Goal: Check status: Check status

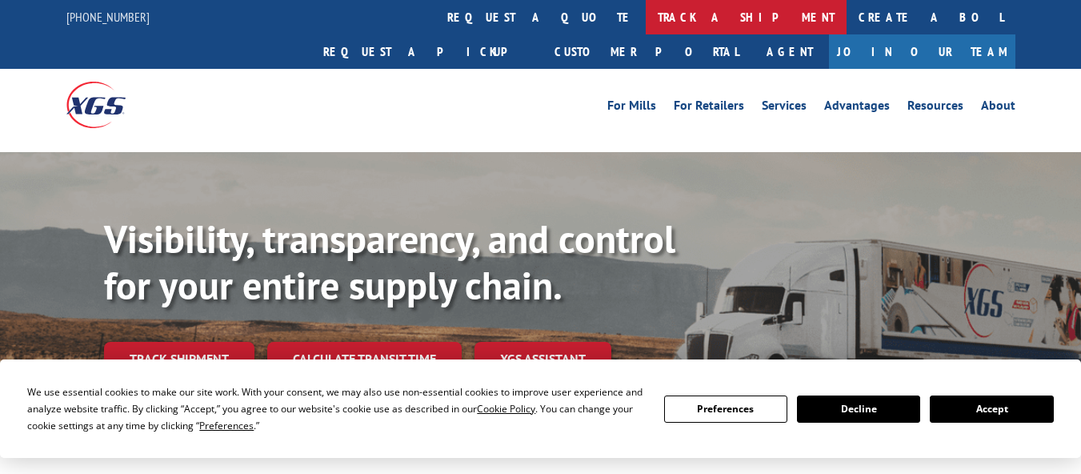
click at [646, 17] on link "track a shipment" at bounding box center [746, 17] width 201 height 34
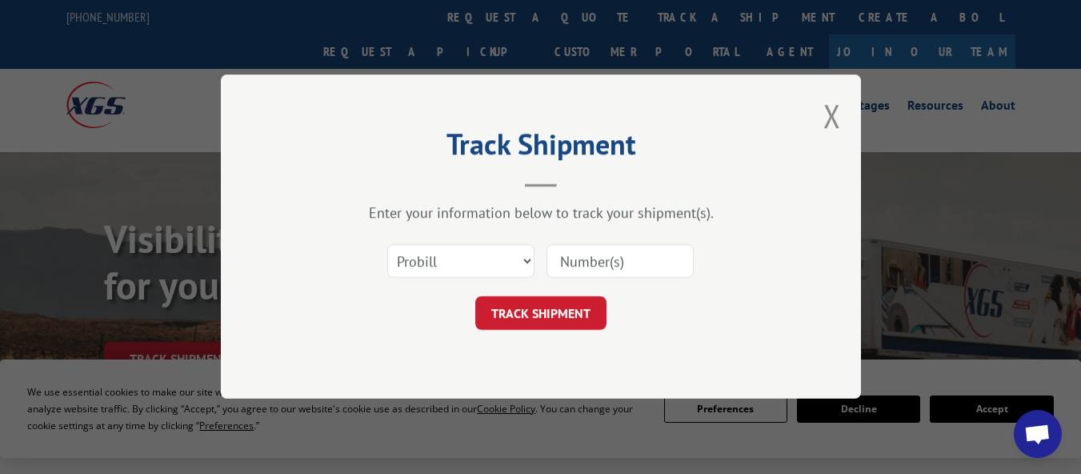
click at [567, 256] on input at bounding box center [620, 262] width 147 height 34
paste input "17479535"
type input "17479535"
click at [550, 304] on button "TRACK SHIPMENT" at bounding box center [540, 314] width 131 height 34
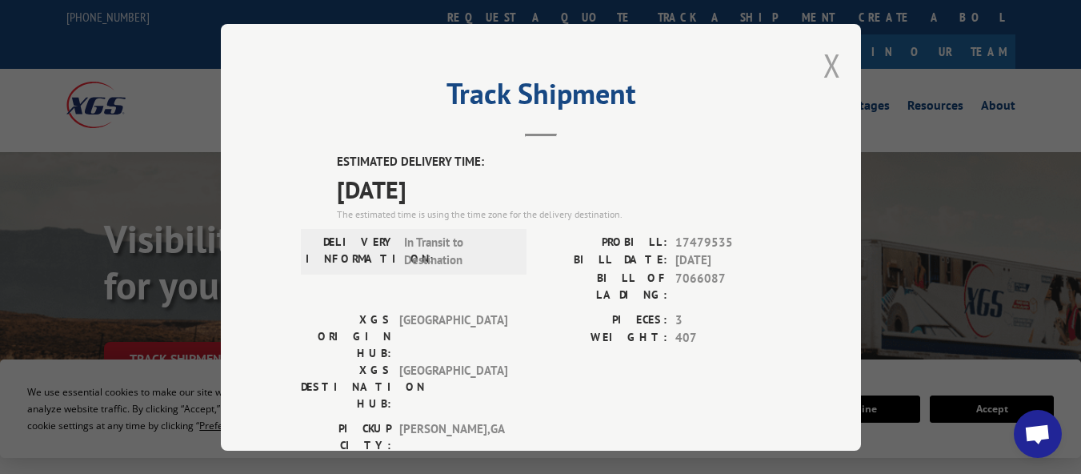
click at [825, 58] on button "Close modal" at bounding box center [833, 65] width 18 height 42
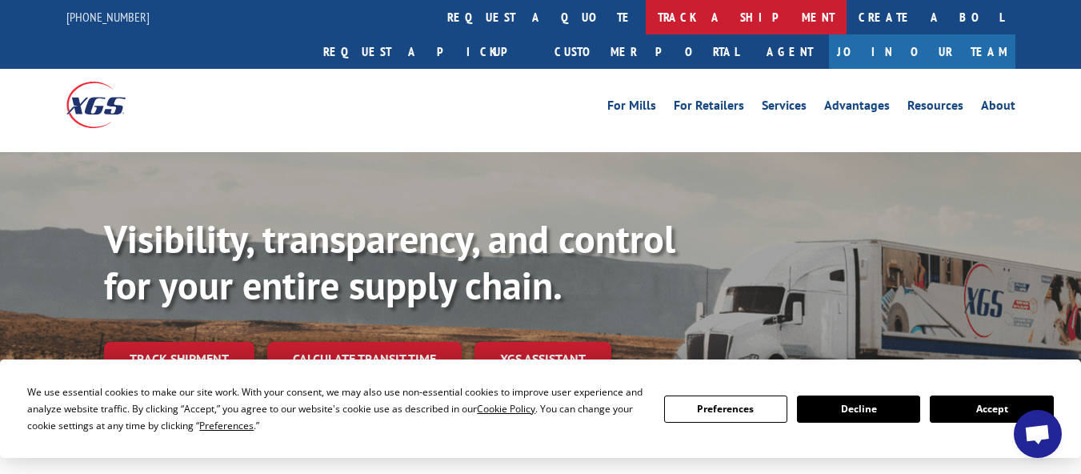
click at [646, 18] on link "track a shipment" at bounding box center [746, 17] width 201 height 34
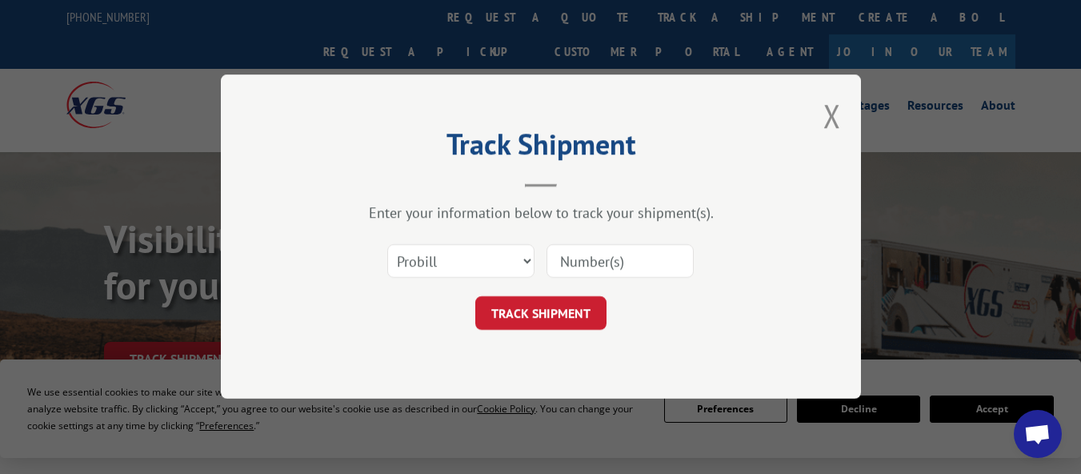
click at [617, 243] on div at bounding box center [620, 261] width 147 height 37
click at [616, 249] on input at bounding box center [620, 262] width 147 height 34
paste input "17479970"
type input "17479970"
click at [575, 312] on button "TRACK SHIPMENT" at bounding box center [540, 314] width 131 height 34
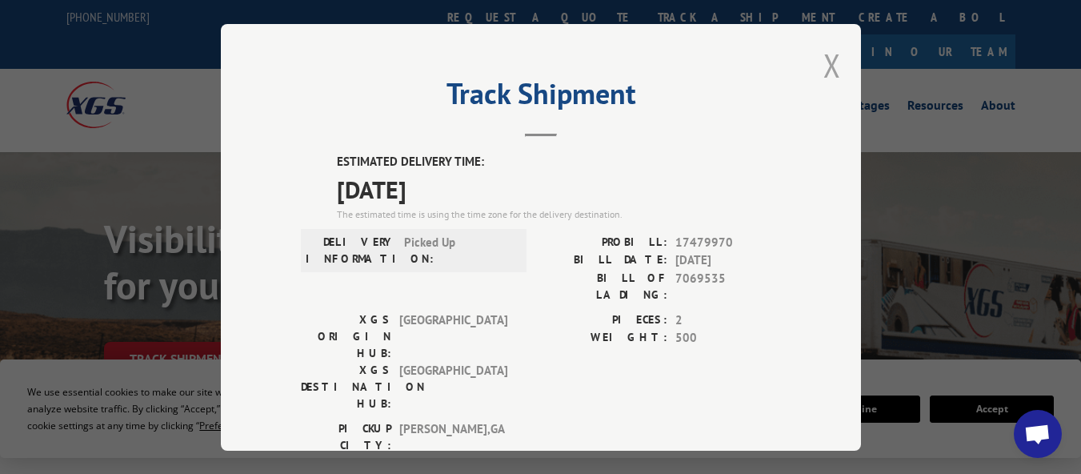
click at [827, 58] on button "Close modal" at bounding box center [833, 65] width 18 height 42
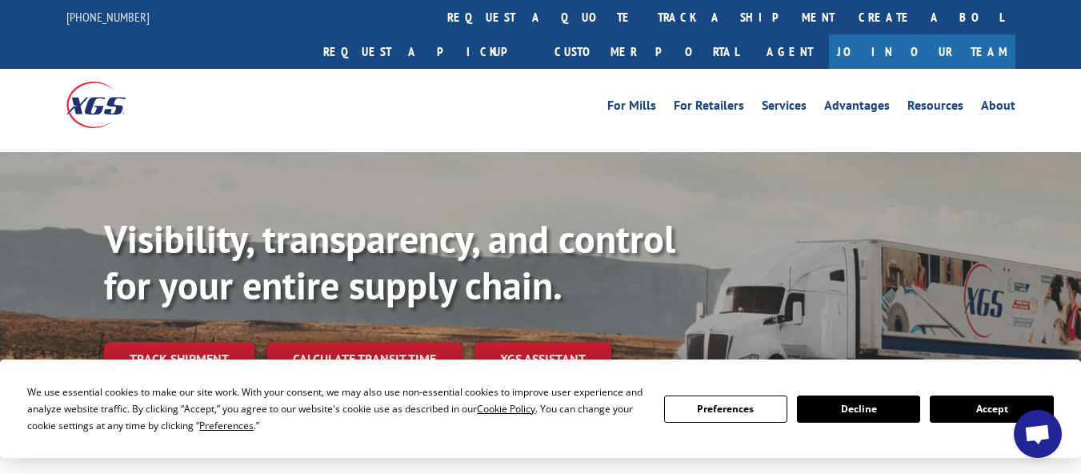
drag, startPoint x: 467, startPoint y: 17, endPoint x: 483, endPoint y: 23, distance: 16.5
click at [646, 17] on link "track a shipment" at bounding box center [746, 17] width 201 height 34
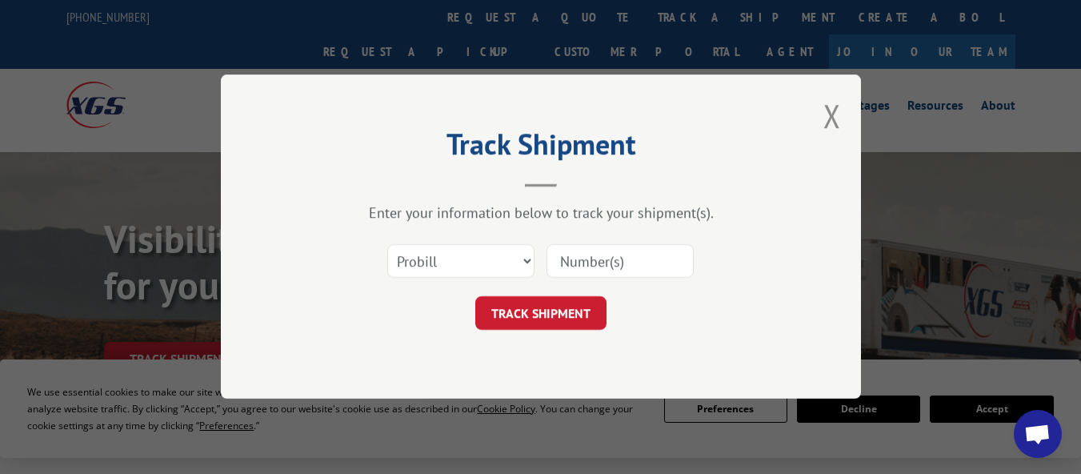
click at [621, 247] on input at bounding box center [620, 262] width 147 height 34
paste input "17639513"
type input "17639513"
click at [516, 305] on button "TRACK SHIPMENT" at bounding box center [540, 314] width 131 height 34
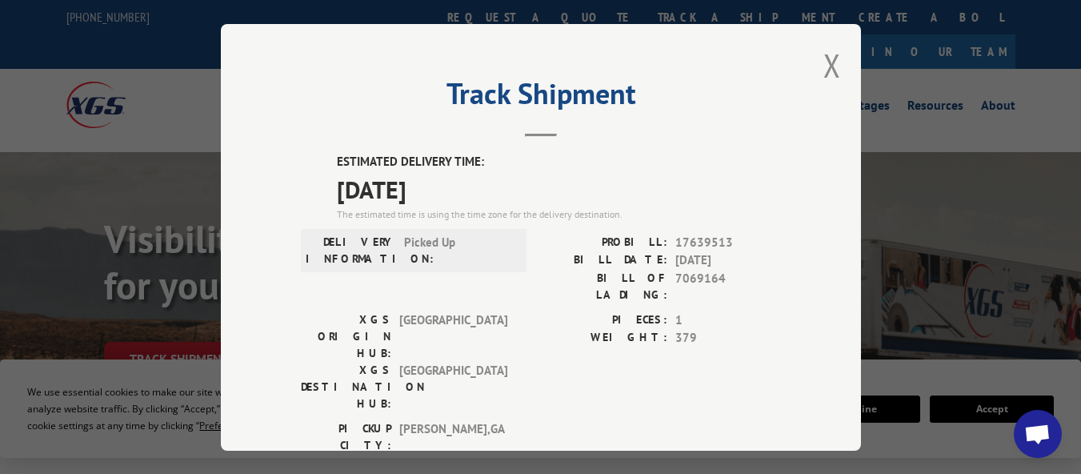
click at [824, 58] on button "Close modal" at bounding box center [833, 65] width 18 height 42
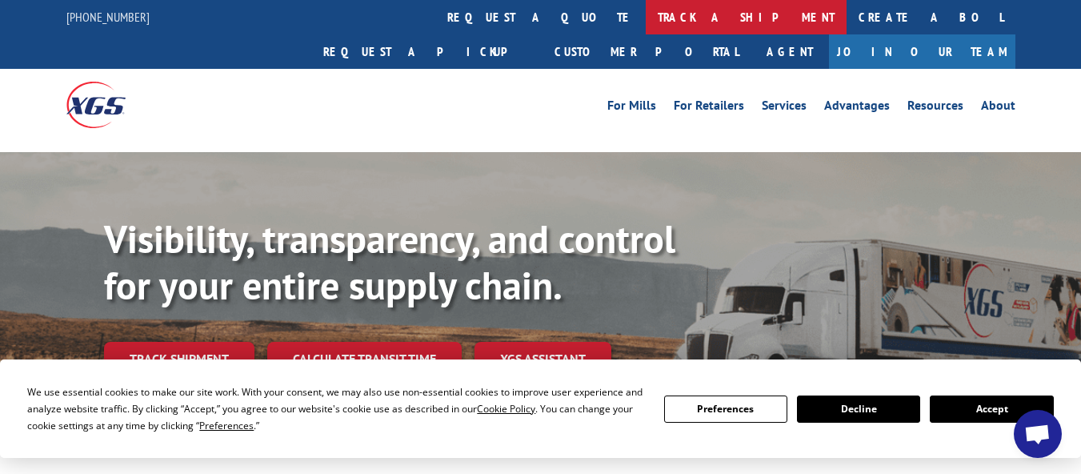
click at [646, 12] on link "track a shipment" at bounding box center [746, 17] width 201 height 34
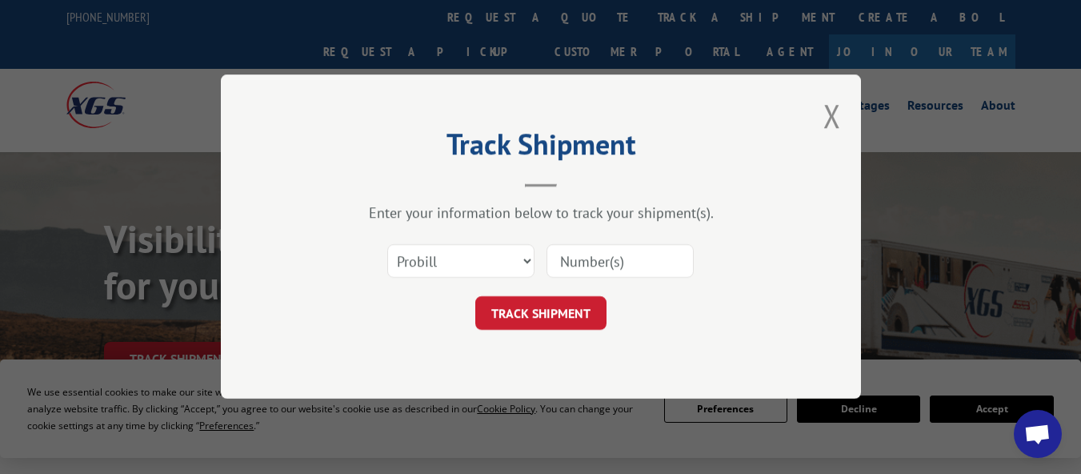
click at [576, 250] on input at bounding box center [620, 262] width 147 height 34
paste input "17480107"
type input "17480107"
click at [573, 308] on button "TRACK SHIPMENT" at bounding box center [540, 314] width 131 height 34
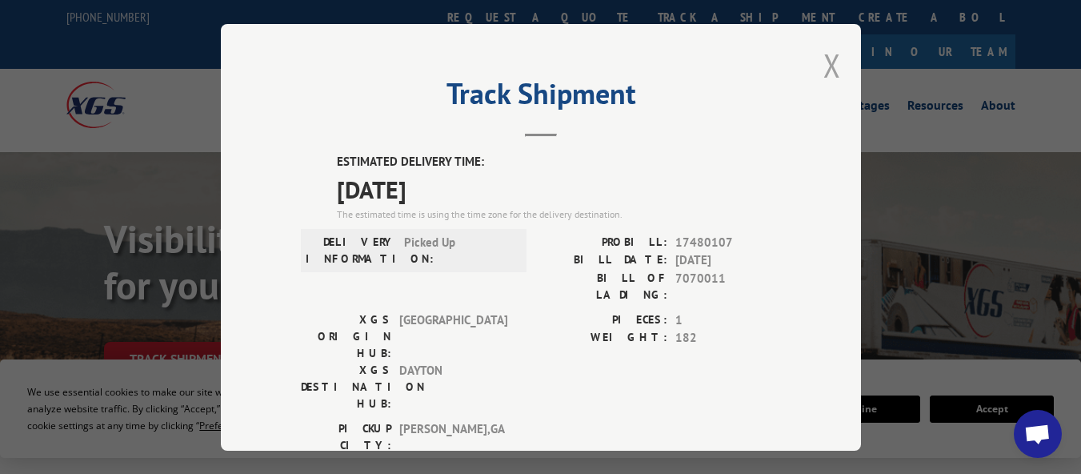
click at [828, 55] on button "Close modal" at bounding box center [833, 65] width 18 height 42
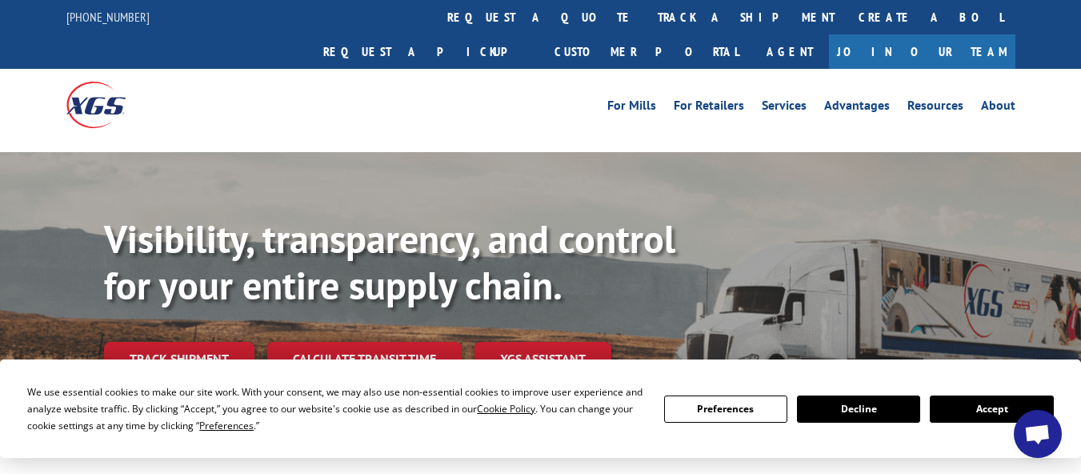
drag, startPoint x: 470, startPoint y: 21, endPoint x: 474, endPoint y: 41, distance: 20.4
click at [646, 22] on link "track a shipment" at bounding box center [746, 17] width 201 height 34
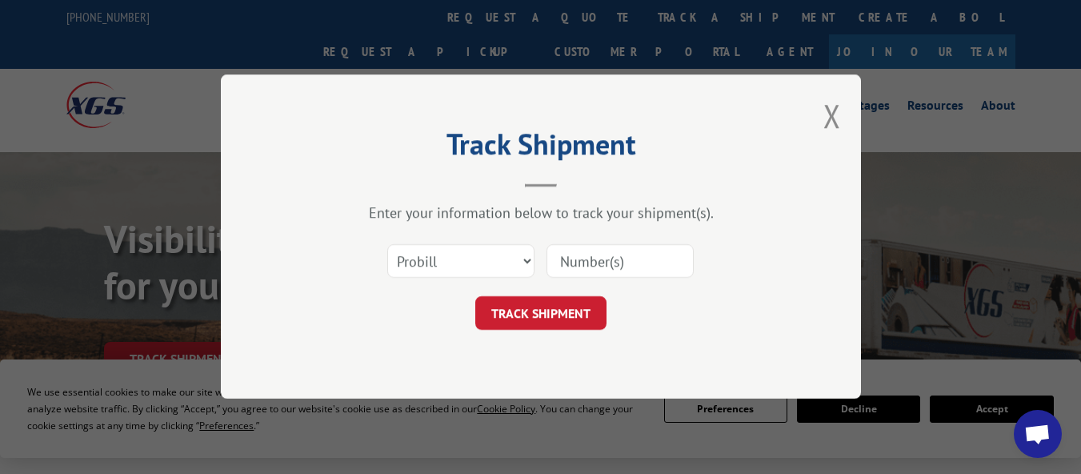
click at [570, 264] on input at bounding box center [620, 262] width 147 height 34
paste input "17480049"
type input "17480049"
click at [523, 313] on button "TRACK SHIPMENT" at bounding box center [540, 314] width 131 height 34
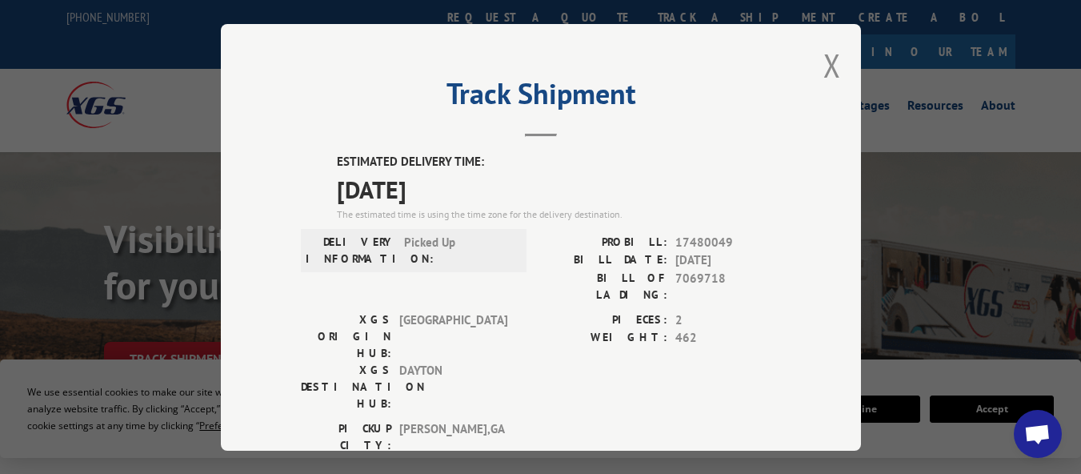
click at [843, 61] on div "Track Shipment ESTIMATED DELIVERY TIME: [DATE] The estimated time is using the …" at bounding box center [541, 237] width 640 height 427
click at [824, 62] on button "Close modal" at bounding box center [833, 65] width 18 height 42
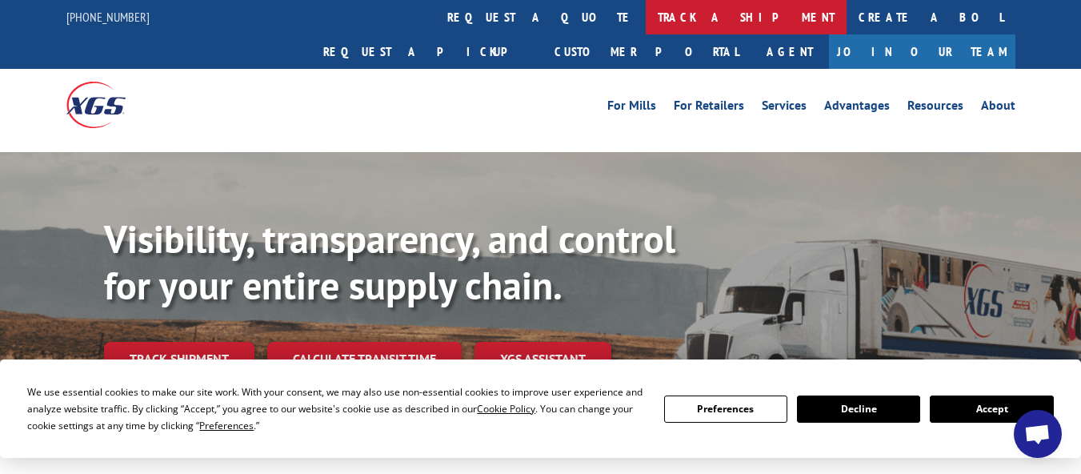
click at [646, 20] on link "track a shipment" at bounding box center [746, 17] width 201 height 34
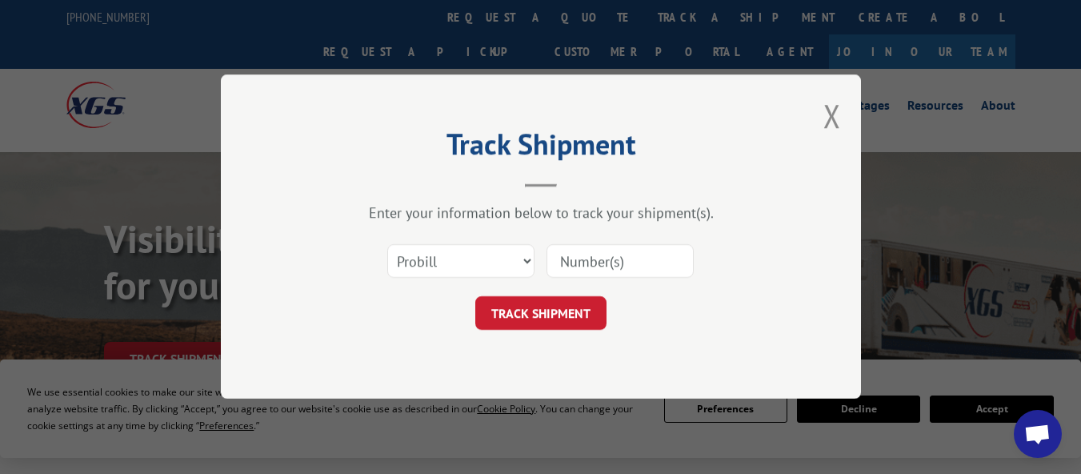
click at [570, 260] on input at bounding box center [620, 262] width 147 height 34
paste input "17639443"
type input "17639443"
click at [586, 307] on button "TRACK SHIPMENT" at bounding box center [540, 314] width 131 height 34
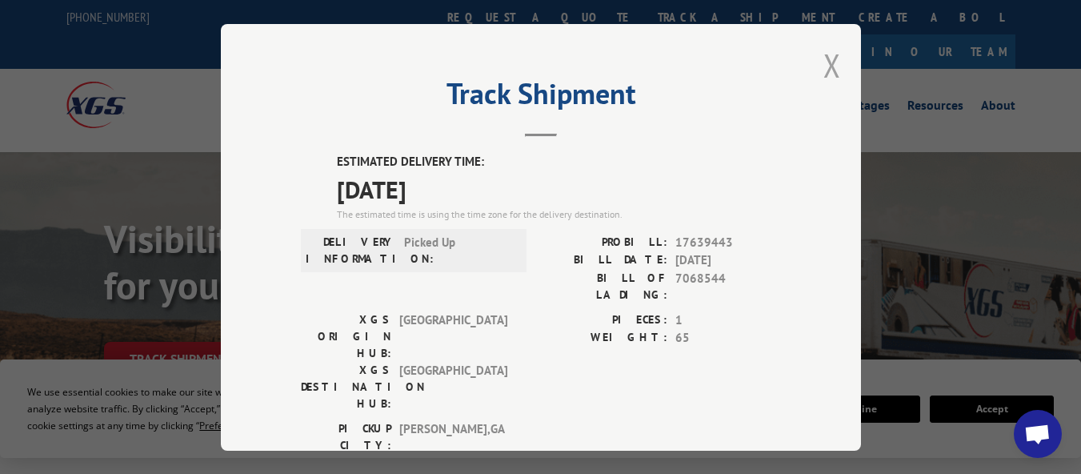
click at [832, 65] on button "Close modal" at bounding box center [833, 65] width 18 height 42
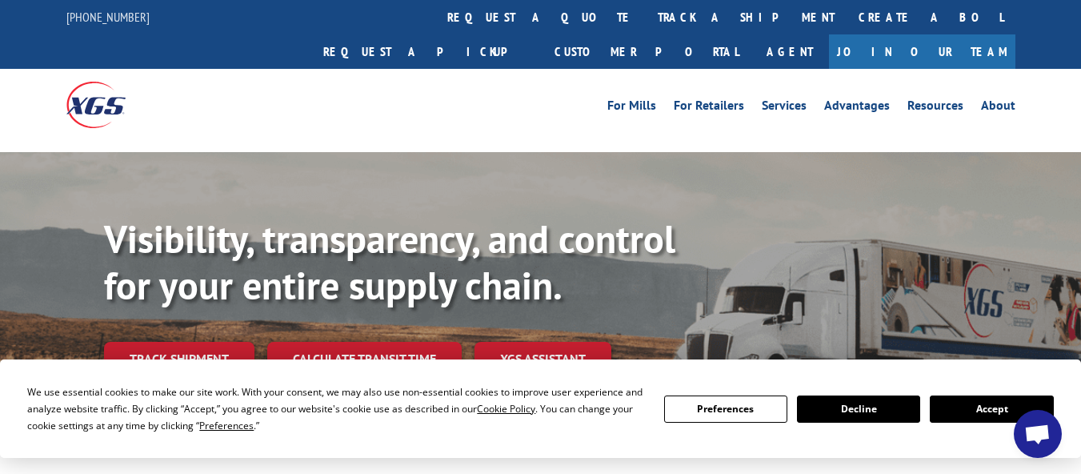
drag, startPoint x: 483, startPoint y: 17, endPoint x: 484, endPoint y: 25, distance: 8.0
click at [646, 17] on link "track a shipment" at bounding box center [746, 17] width 201 height 34
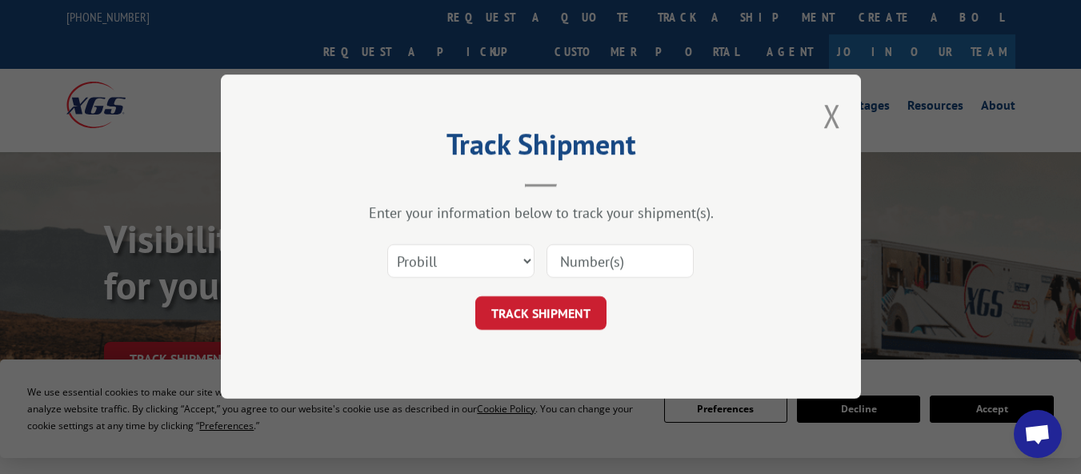
click at [585, 249] on input at bounding box center [620, 262] width 147 height 34
paste input "17639580"
type input "17639580"
click at [532, 304] on button "TRACK SHIPMENT" at bounding box center [540, 314] width 131 height 34
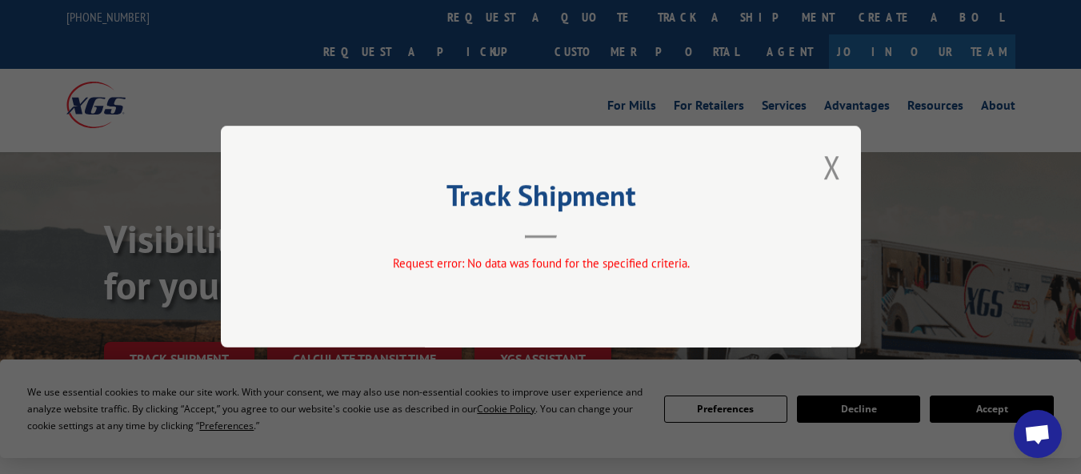
click at [612, 253] on div "Track Shipment Request error: No data was found for the specified criteria." at bounding box center [541, 237] width 640 height 222
click at [836, 174] on button "Close modal" at bounding box center [833, 167] width 18 height 42
